Goal: Task Accomplishment & Management: Use online tool/utility

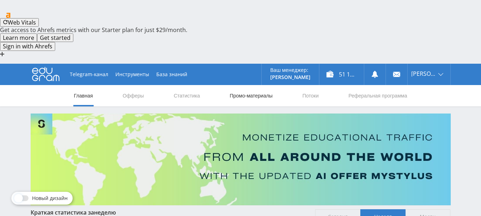
click at [254, 85] on link "Промо-материалы" at bounding box center [251, 95] width 44 height 21
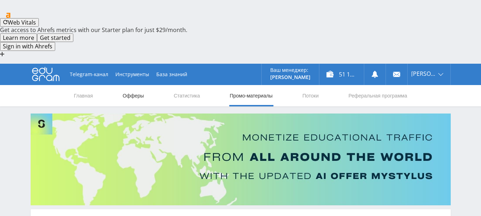
click at [122, 85] on nav "Главная Офферы Статистика Промо-материалы Потоки Реферальная программа" at bounding box center [240, 95] width 334 height 21
click at [128, 85] on link "Офферы" at bounding box center [133, 95] width 23 height 21
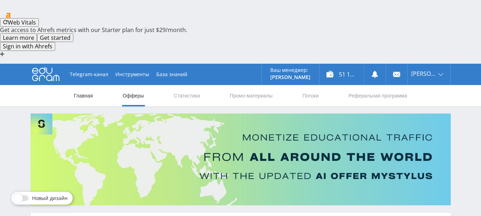
click at [86, 85] on link "Главная" at bounding box center [83, 95] width 20 height 21
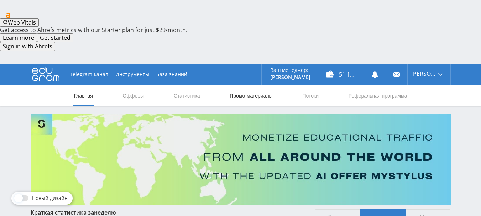
click at [254, 85] on link "Промо-материалы" at bounding box center [251, 95] width 44 height 21
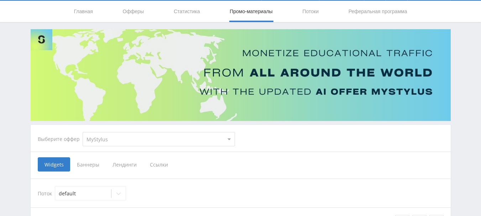
scroll to position [107, 0]
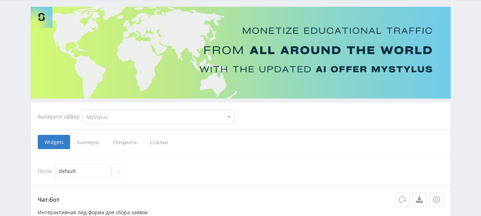
click at [137, 110] on select "MyStylus MyStylus - Revshare Кэмп Studybay Автор24 Studybay [GEOGRAPHIC_DATA] S…" at bounding box center [159, 117] width 152 height 14
select select "376"
click at [83, 110] on select "MyStylus MyStylus - Revshare Кэмп Studybay Автор24 Studybay [GEOGRAPHIC_DATA] S…" at bounding box center [159, 117] width 152 height 14
select select "376"
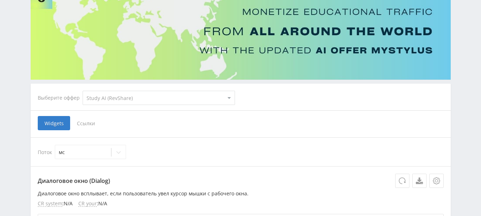
scroll to position [93, 0]
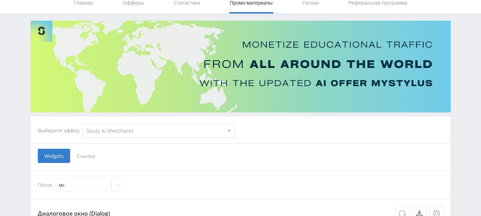
click at [90, 149] on span "Ссылки" at bounding box center [86, 156] width 32 height 14
click at [0, 0] on input "Ссылки" at bounding box center [0, 0] width 0 height 0
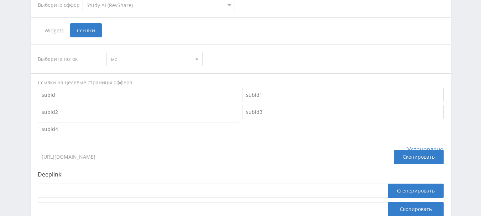
scroll to position [224, 0]
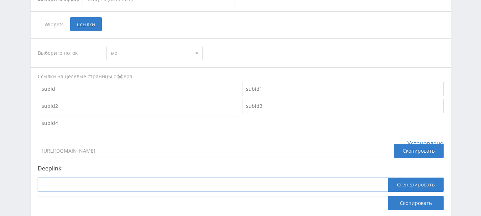
click at [96, 177] on input at bounding box center [213, 184] width 350 height 14
paste input "[URL]"
type input "[URL]"
click at [406, 177] on button "Сгенерировать" at bounding box center [415, 184] width 55 height 14
click at [404, 177] on button "Сгенерировать" at bounding box center [415, 184] width 55 height 14
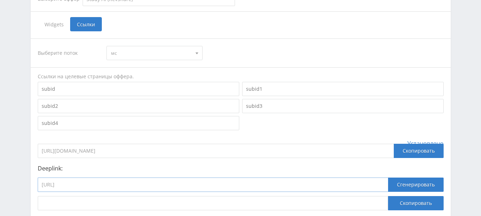
click at [95, 177] on input "[URL]" at bounding box center [213, 184] width 350 height 14
click at [396, 177] on button "Сгенерировать" at bounding box center [415, 184] width 55 height 14
click at [436, 177] on button "Сгенерировать" at bounding box center [415, 184] width 55 height 14
click at [413, 177] on button "Сгенерировать" at bounding box center [415, 184] width 55 height 14
click at [405, 177] on button "Сгенерировать" at bounding box center [415, 184] width 55 height 14
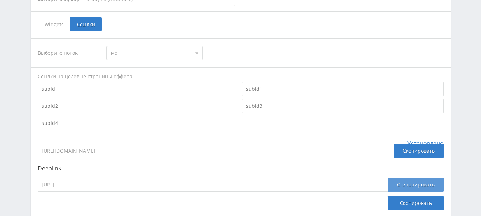
click at [405, 177] on button "Сгенерировать" at bounding box center [415, 184] width 55 height 14
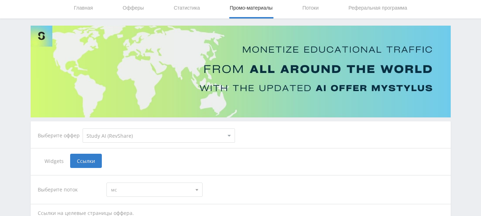
scroll to position [118, 0]
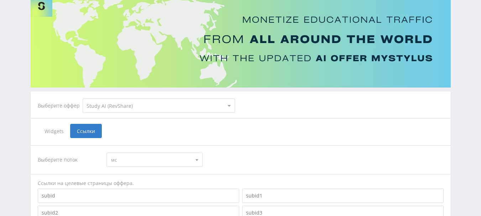
click at [132, 153] on span "мс" at bounding box center [151, 160] width 80 height 14
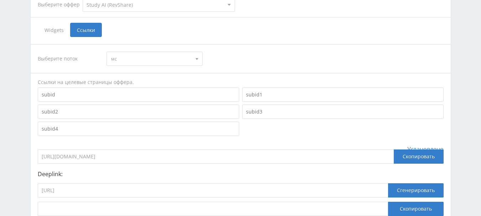
scroll to position [224, 0]
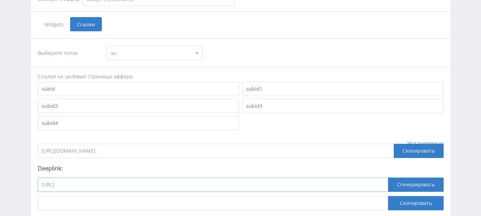
click at [154, 177] on input "[URL]" at bounding box center [213, 184] width 350 height 14
click at [414, 177] on button "Сгенерировать" at bounding box center [415, 184] width 55 height 14
drag, startPoint x: 134, startPoint y: 130, endPoint x: 36, endPoint y: 135, distance: 98.3
click at [37, 135] on div "Выберите поток мс мс рк нк кмле о нб в ik кm default Ссылки на целевые страницы…" at bounding box center [241, 124] width 420 height 186
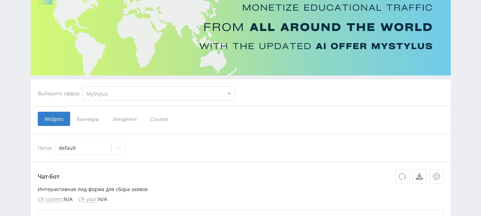
scroll to position [142, 0]
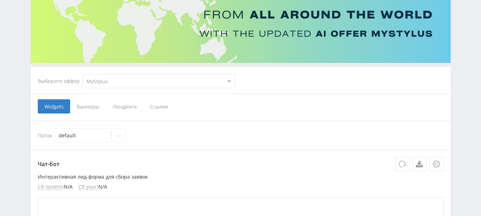
click at [140, 74] on select "MyStylus MyStylus - Revshare Кэмп Studybay Автор24 Studybay [GEOGRAPHIC_DATA] S…" at bounding box center [159, 81] width 152 height 14
select select "376"
click at [83, 74] on select "MyStylus MyStylus - Revshare Кэмп Studybay Автор24 Studybay [GEOGRAPHIC_DATA] S…" at bounding box center [159, 81] width 152 height 14
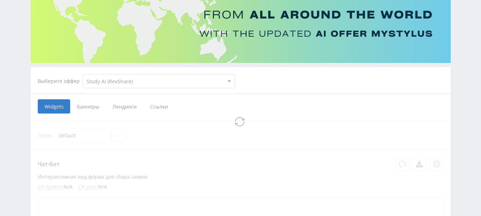
select select "376"
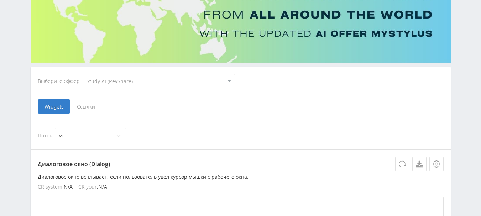
click at [90, 99] on span "Ссылки" at bounding box center [86, 106] width 32 height 14
click at [0, 0] on input "Ссылки" at bounding box center [0, 0] width 0 height 0
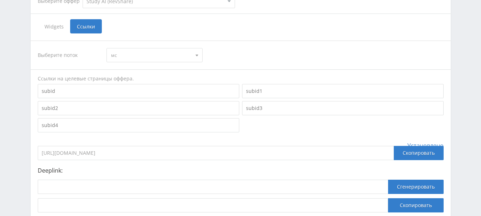
scroll to position [224, 0]
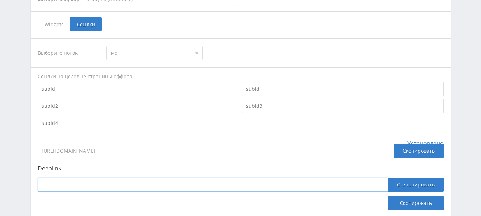
click at [86, 177] on input at bounding box center [213, 184] width 350 height 14
paste input "[URL]"
click at [399, 177] on button "Сгенерировать" at bounding box center [415, 184] width 55 height 14
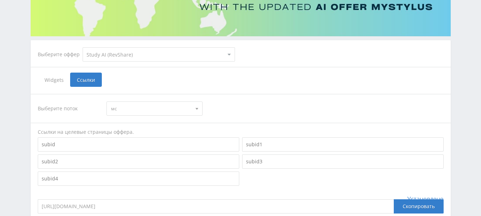
scroll to position [153, 0]
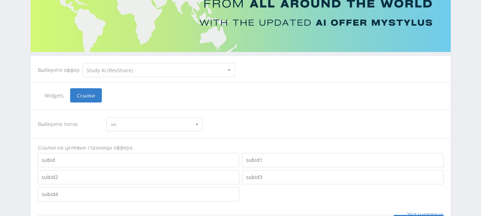
click at [134, 117] on span "мс" at bounding box center [151, 124] width 80 height 14
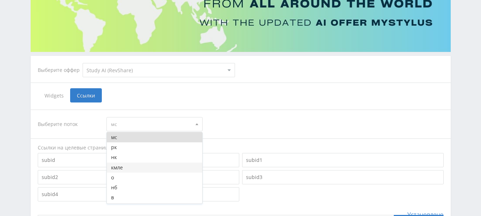
click at [129, 163] on button "кмле" at bounding box center [154, 168] width 95 height 10
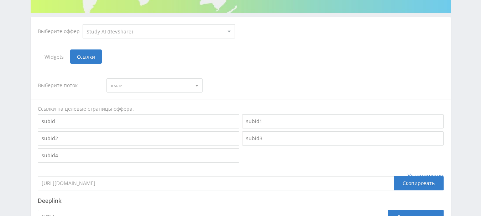
scroll to position [224, 0]
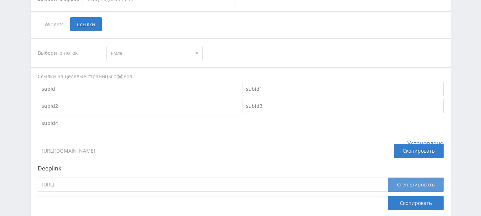
click at [407, 177] on button "Сгенерировать" at bounding box center [415, 184] width 55 height 14
drag, startPoint x: 150, startPoint y: 140, endPoint x: 149, endPoint y: 136, distance: 4.8
click at [150, 177] on input "[URL]" at bounding box center [213, 184] width 350 height 14
click at [95, 177] on input "[URL]" at bounding box center [213, 184] width 350 height 14
type input "[URL]"
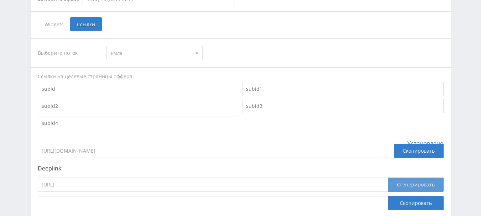
click at [407, 177] on button "Сгенерировать" at bounding box center [415, 184] width 55 height 14
click at [248, 177] on div "[URL]" at bounding box center [213, 186] width 350 height 18
drag, startPoint x: 118, startPoint y: 134, endPoint x: 52, endPoint y: 135, distance: 65.8
click at [52, 177] on input "[URL]" at bounding box center [213, 184] width 350 height 14
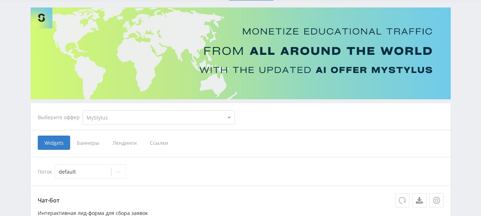
scroll to position [107, 0]
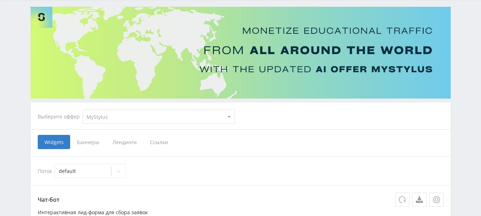
click at [120, 110] on select "MyStylus MyStylus - Revshare Кэмп Studybay Автор24 Studybay Brazil Study AI (Re…" at bounding box center [159, 117] width 152 height 14
select select "340"
click at [83, 110] on select "MyStylus MyStylus - Revshare Кэмп Studybay Автор24 Studybay [GEOGRAPHIC_DATA] S…" at bounding box center [159, 117] width 152 height 14
select select "340"
click at [127, 135] on span "Ссылки" at bounding box center [122, 142] width 32 height 14
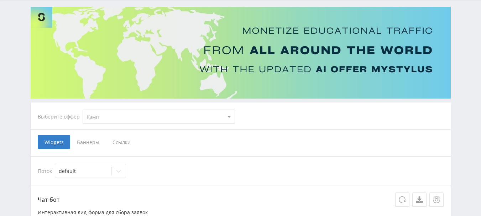
click at [0, 0] on input "Ссылки" at bounding box center [0, 0] width 0 height 0
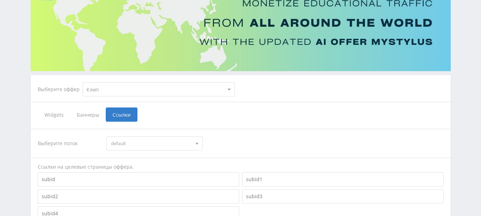
scroll to position [224, 0]
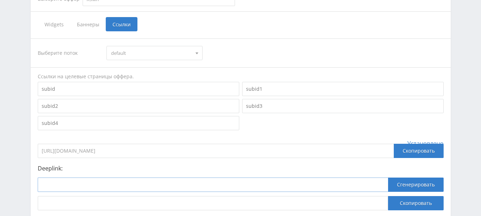
click at [120, 177] on input at bounding box center [213, 184] width 350 height 14
paste input "https://kampus.ai/gpt-bot/neiroset-dlia-pomoshhi-s-kursovoi/"
type input "https://kampus.ai/gpt-bot/neiroset-dlia-pomoshhi-s-kursovoi/"
click at [397, 177] on button "Сгенерировать" at bounding box center [415, 184] width 55 height 14
click at [398, 177] on button "Сгенерировать" at bounding box center [415, 184] width 55 height 14
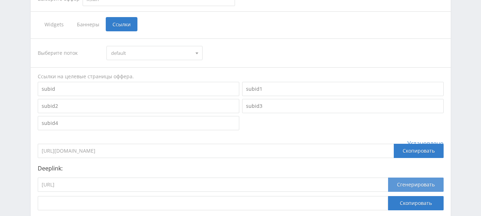
click at [398, 177] on button "Сгенерировать" at bounding box center [415, 184] width 55 height 14
